Goal: Task Accomplishment & Management: Manage account settings

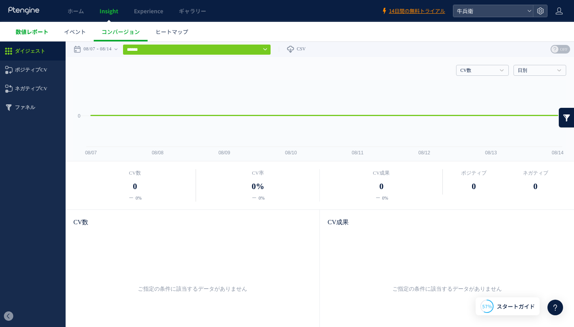
click at [32, 32] on span "数値レポート" at bounding box center [32, 32] width 33 height 8
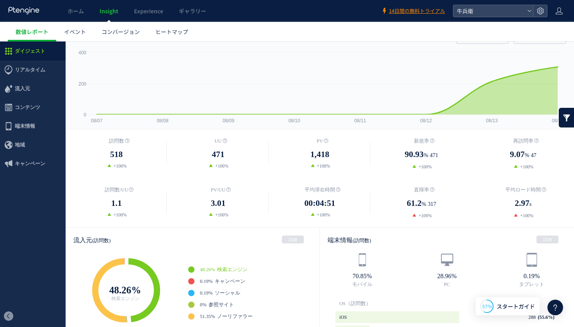
scroll to position [31, 0]
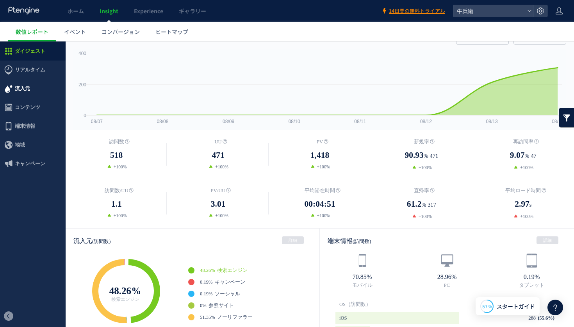
click at [39, 82] on span "流入元" at bounding box center [33, 88] width 66 height 19
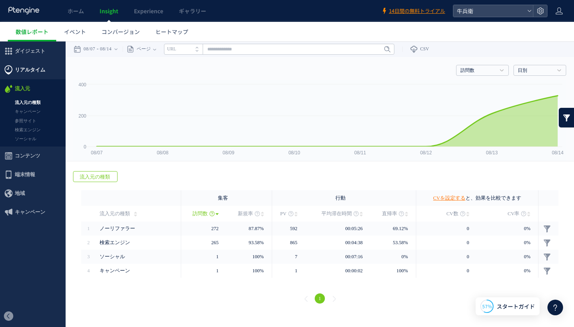
click at [23, 68] on span "リアルタイム" at bounding box center [30, 70] width 30 height 19
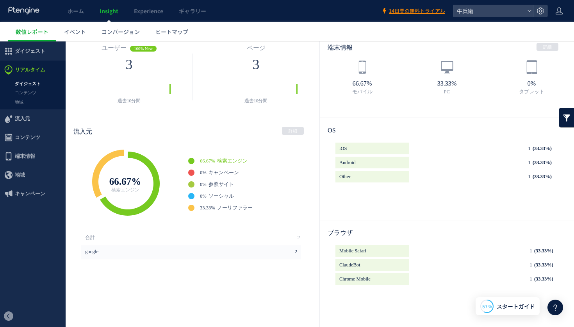
scroll to position [20, 0]
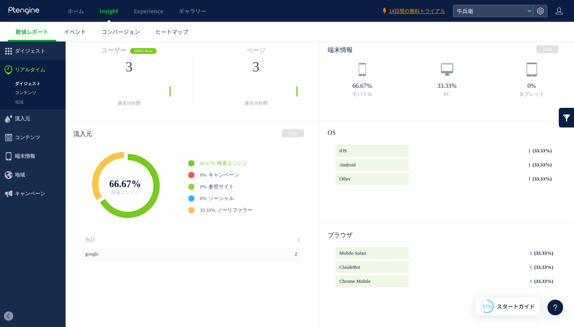
click at [30, 95] on link "コンテンツ" at bounding box center [33, 92] width 66 height 9
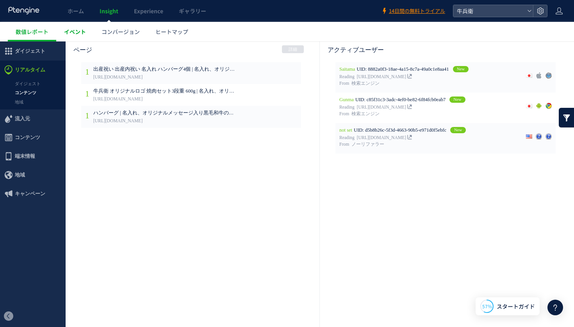
click at [74, 30] on span "イベント" at bounding box center [75, 32] width 22 height 8
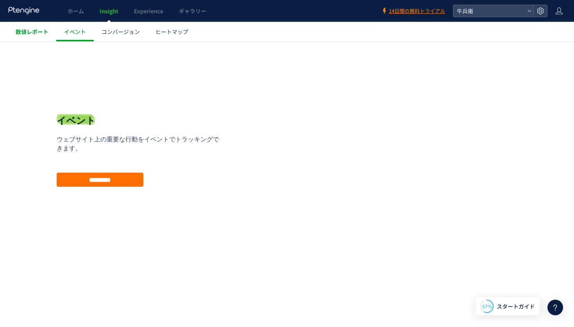
click at [38, 30] on span "数値レポート" at bounding box center [32, 32] width 33 height 8
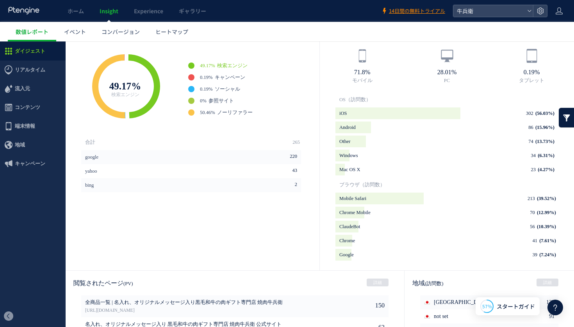
scroll to position [29, 0]
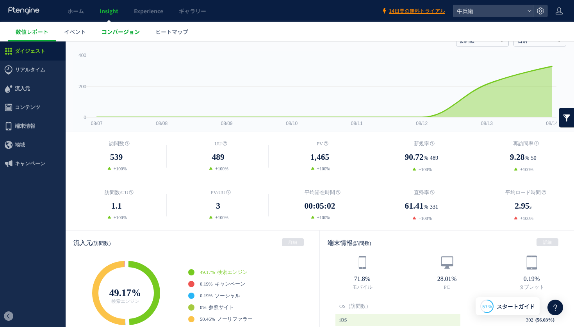
click at [109, 30] on span "コンバージョン" at bounding box center [121, 32] width 38 height 8
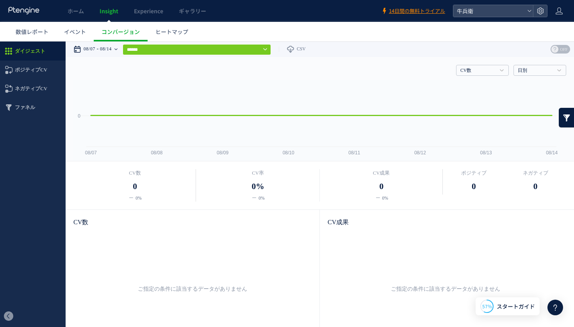
click at [84, 52] on time "08/07" at bounding box center [90, 49] width 12 height 16
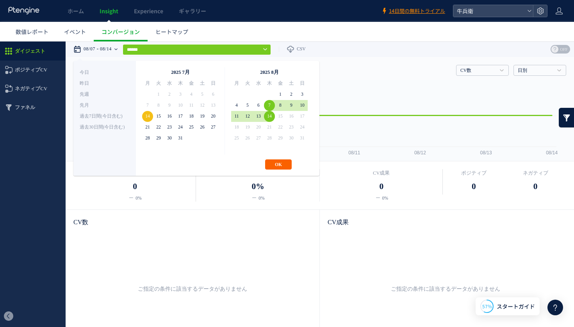
click at [284, 163] on button "OK" at bounding box center [278, 164] width 27 height 10
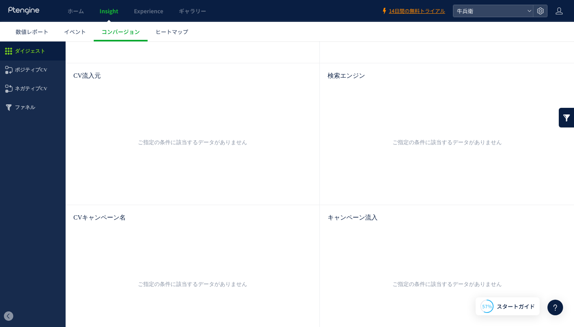
scroll to position [166, 0]
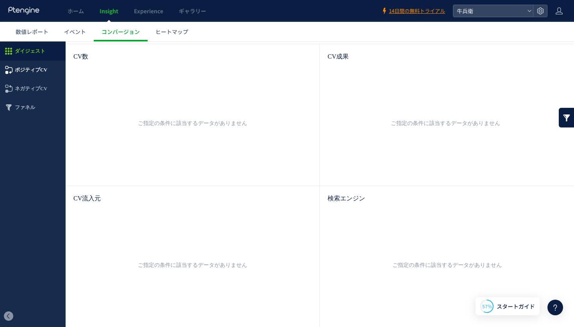
click at [19, 73] on span "ポジティブCV" at bounding box center [31, 70] width 32 height 19
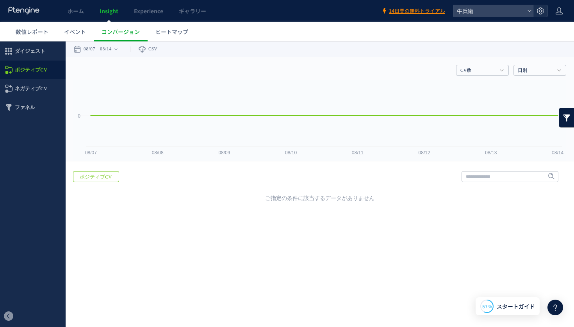
click at [543, 9] on icon at bounding box center [541, 11] width 8 height 8
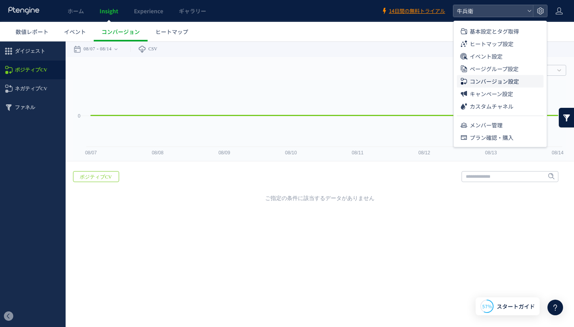
click at [479, 81] on span "コンバージョン設定" at bounding box center [494, 81] width 49 height 12
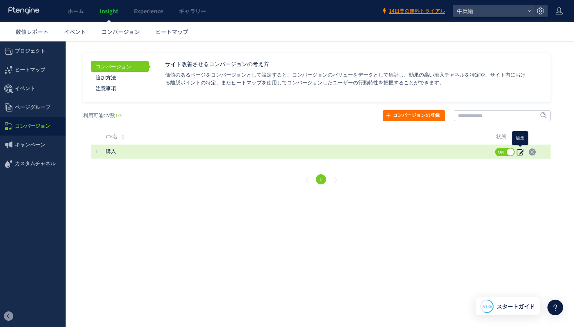
click at [522, 152] on use at bounding box center [520, 152] width 7 height 6
type input "**"
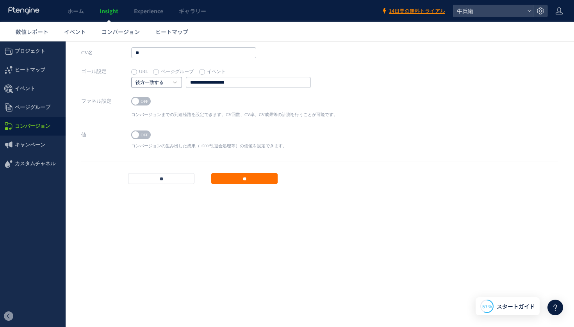
click at [169, 80] on h4 "後方一致する" at bounding box center [156, 82] width 51 height 11
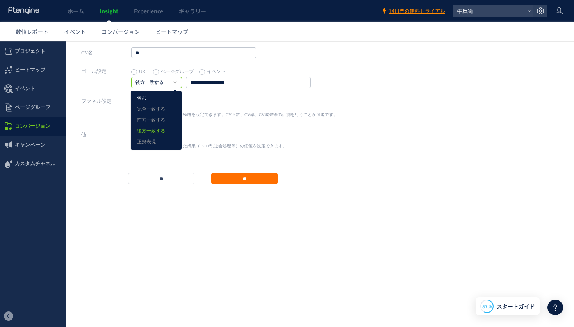
click at [158, 98] on link "含む" at bounding box center [156, 98] width 38 height 10
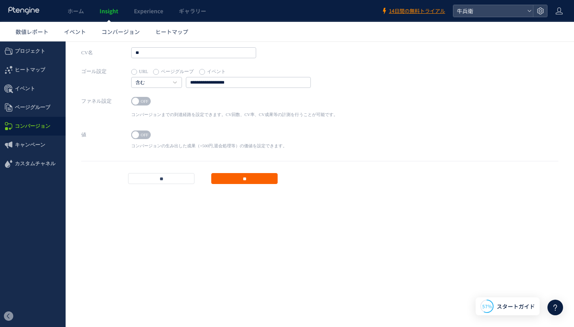
click at [237, 177] on input "**" at bounding box center [244, 178] width 66 height 11
